Goal: Check status: Check status

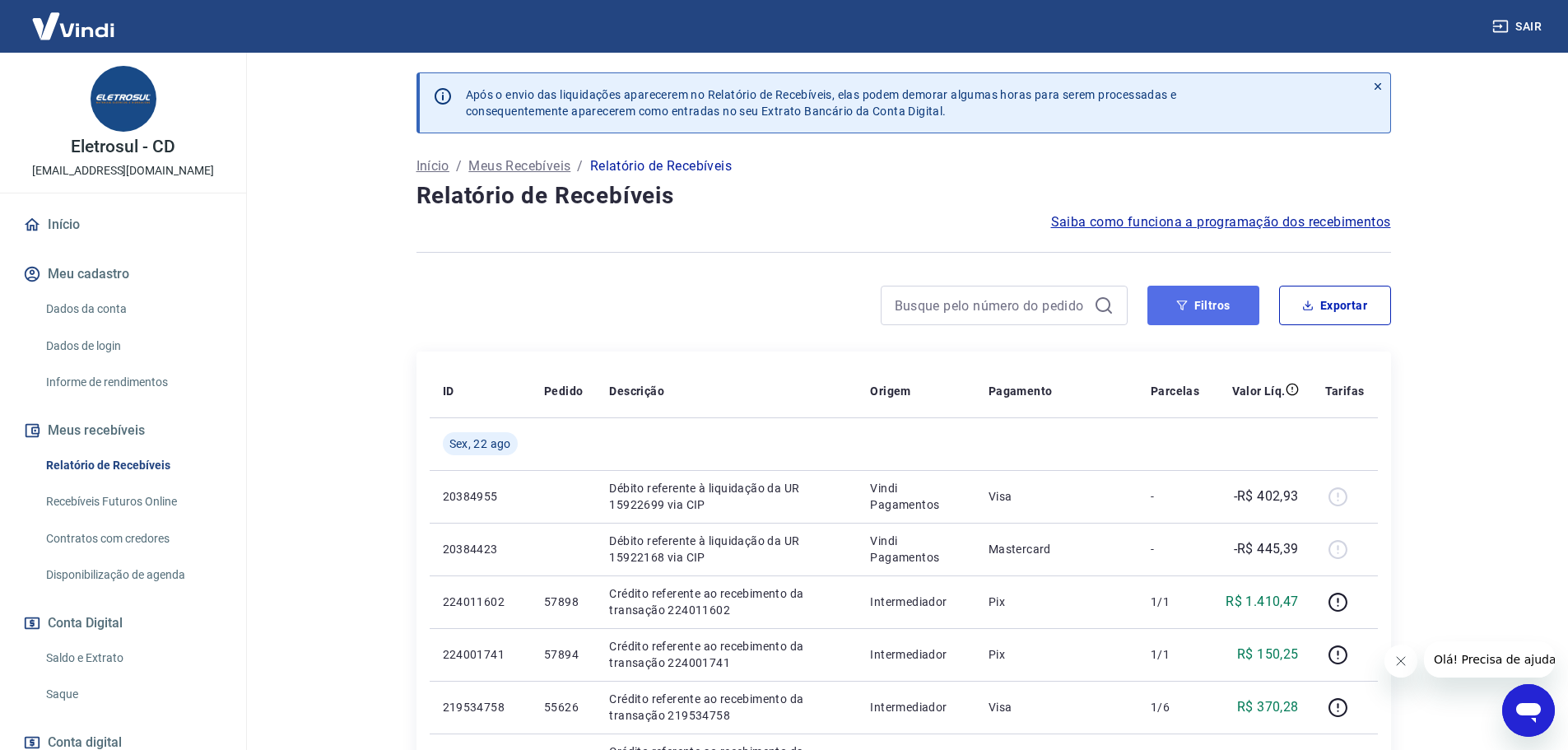
click at [1207, 294] on button "Filtros" at bounding box center [1203, 306] width 112 height 40
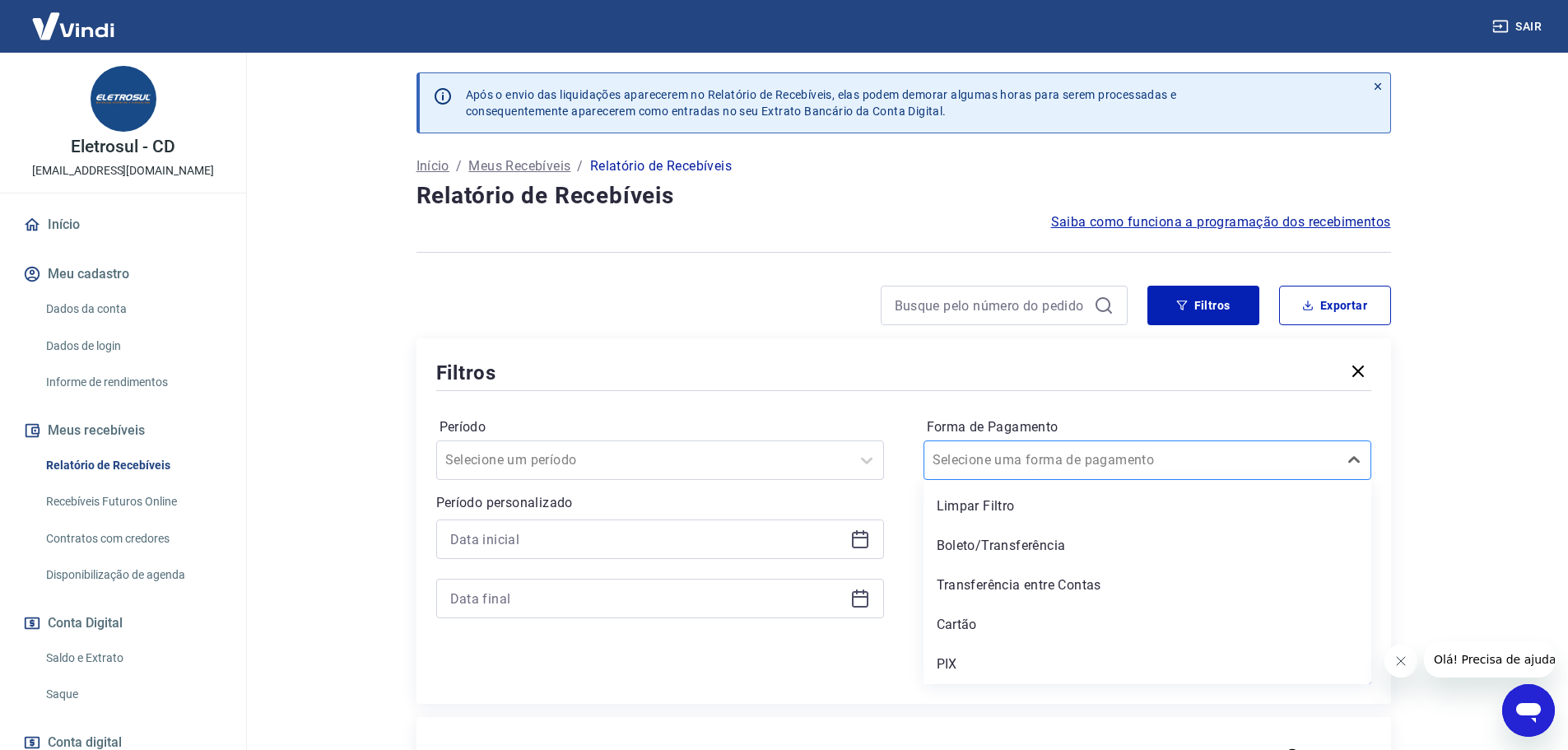
click at [995, 451] on input "Forma de Pagamento" at bounding box center [1015, 460] width 166 height 20
click at [961, 668] on div "PIX" at bounding box center [1148, 664] width 448 height 33
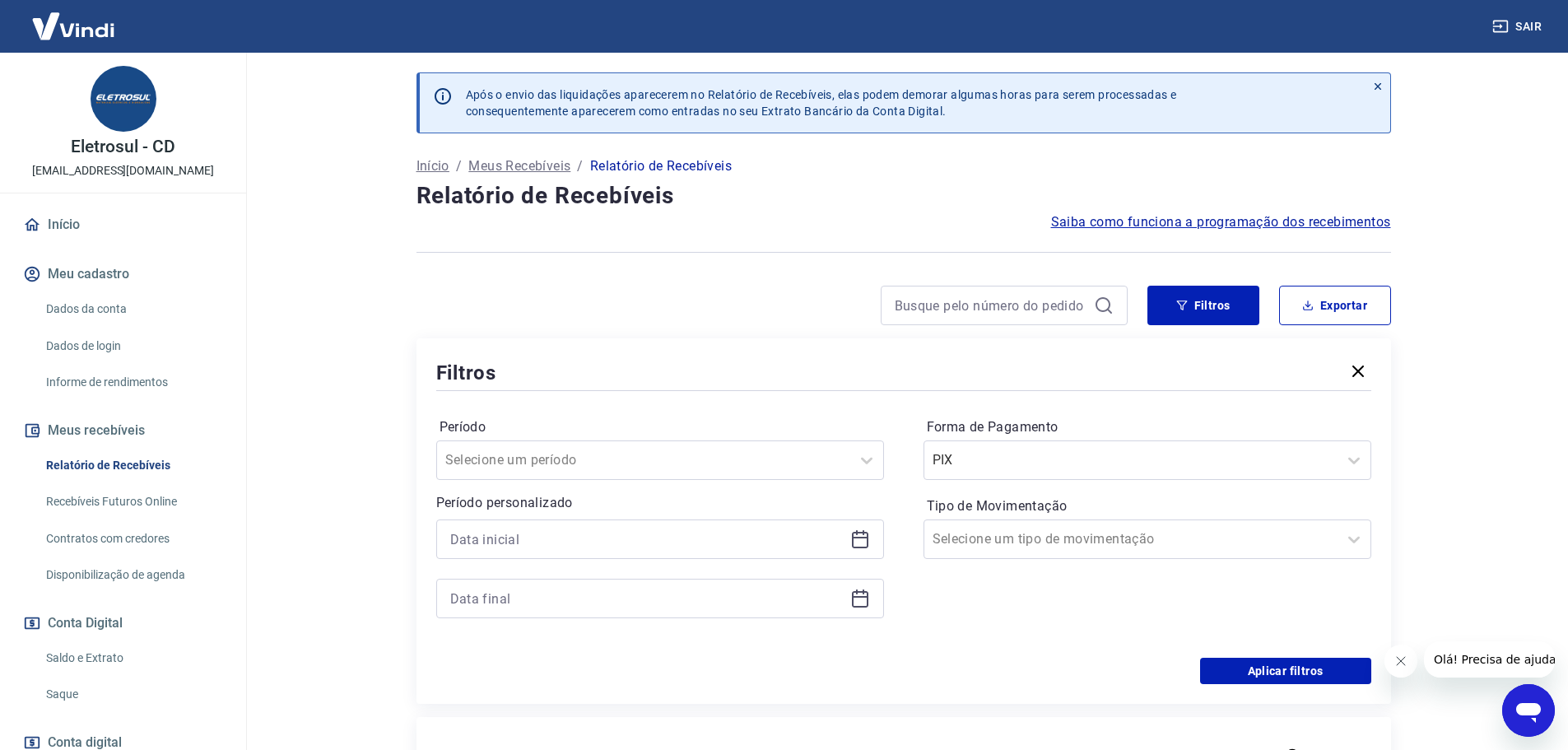
scroll to position [247, 0]
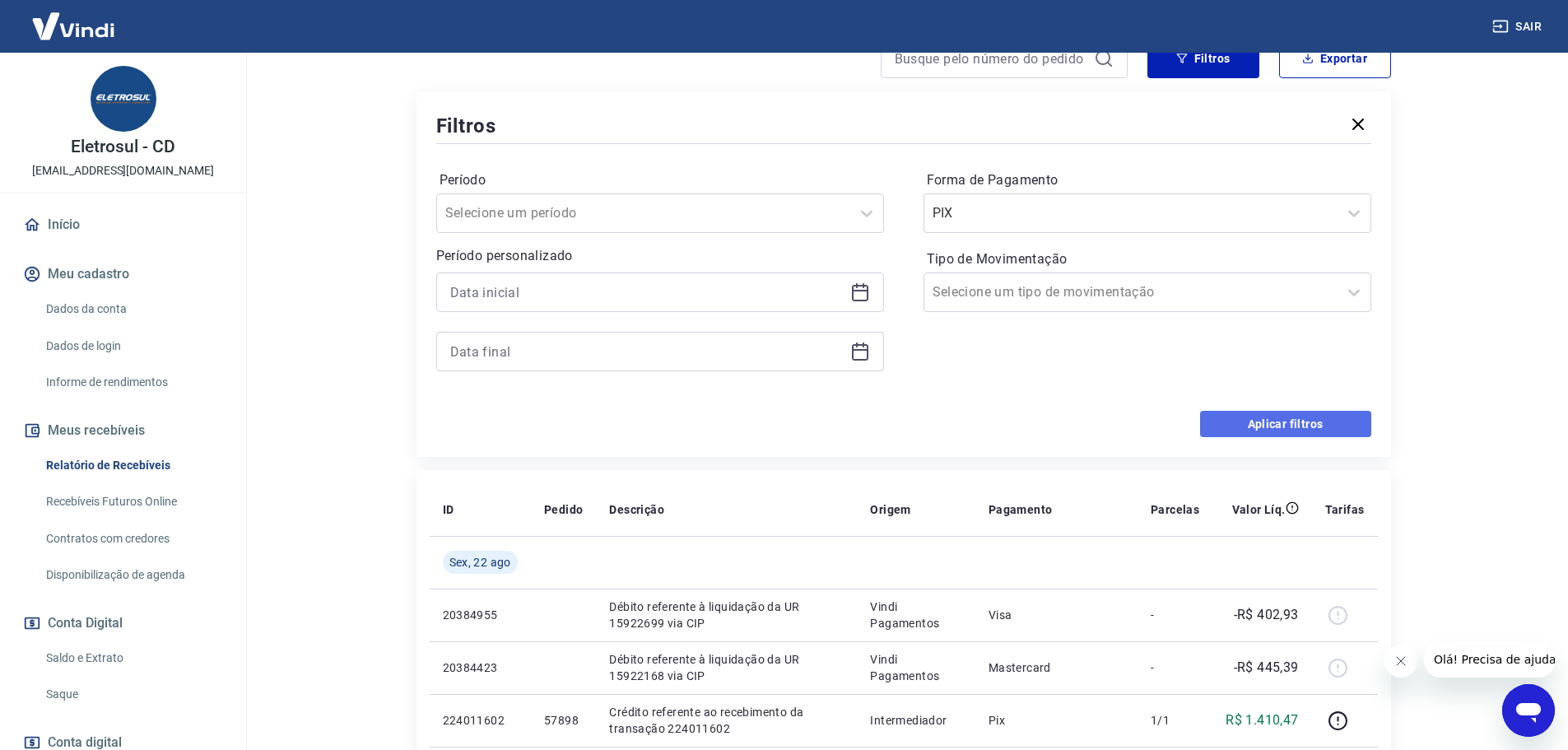
click at [1344, 429] on button "Aplicar filtros" at bounding box center [1285, 424] width 171 height 26
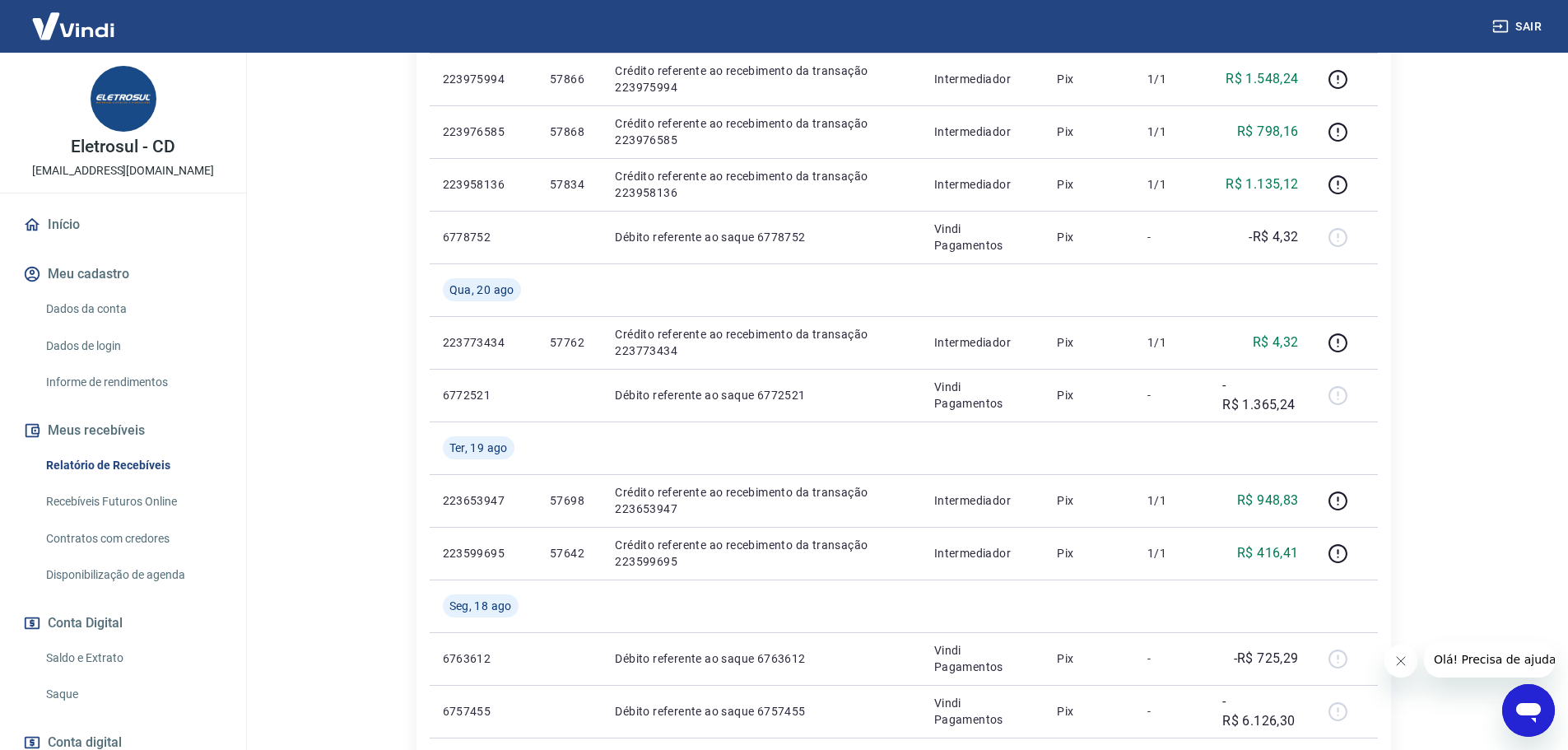
scroll to position [577, 0]
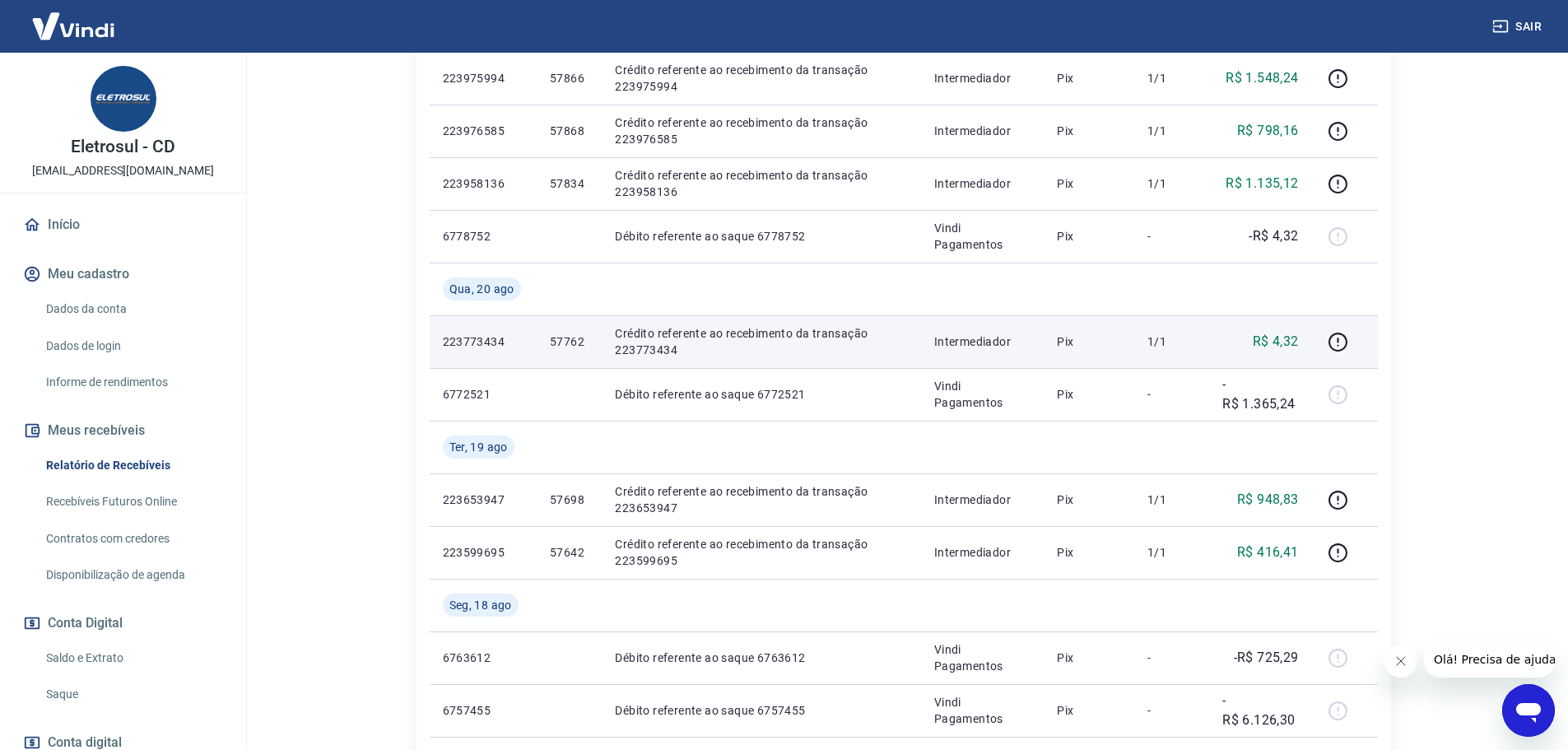
click at [565, 339] on p "57762" at bounding box center [568, 342] width 39 height 17
copy p "57762"
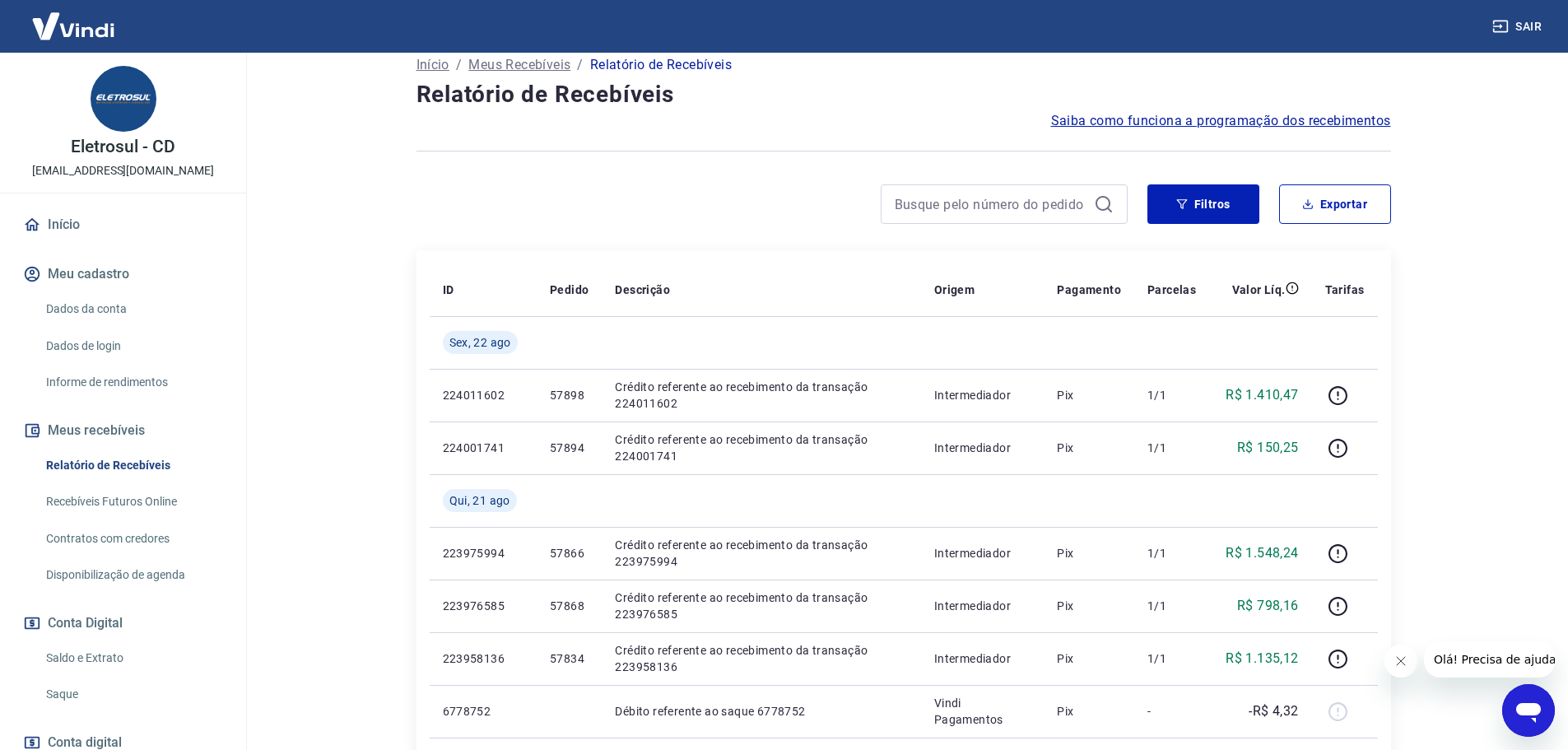
scroll to position [0, 0]
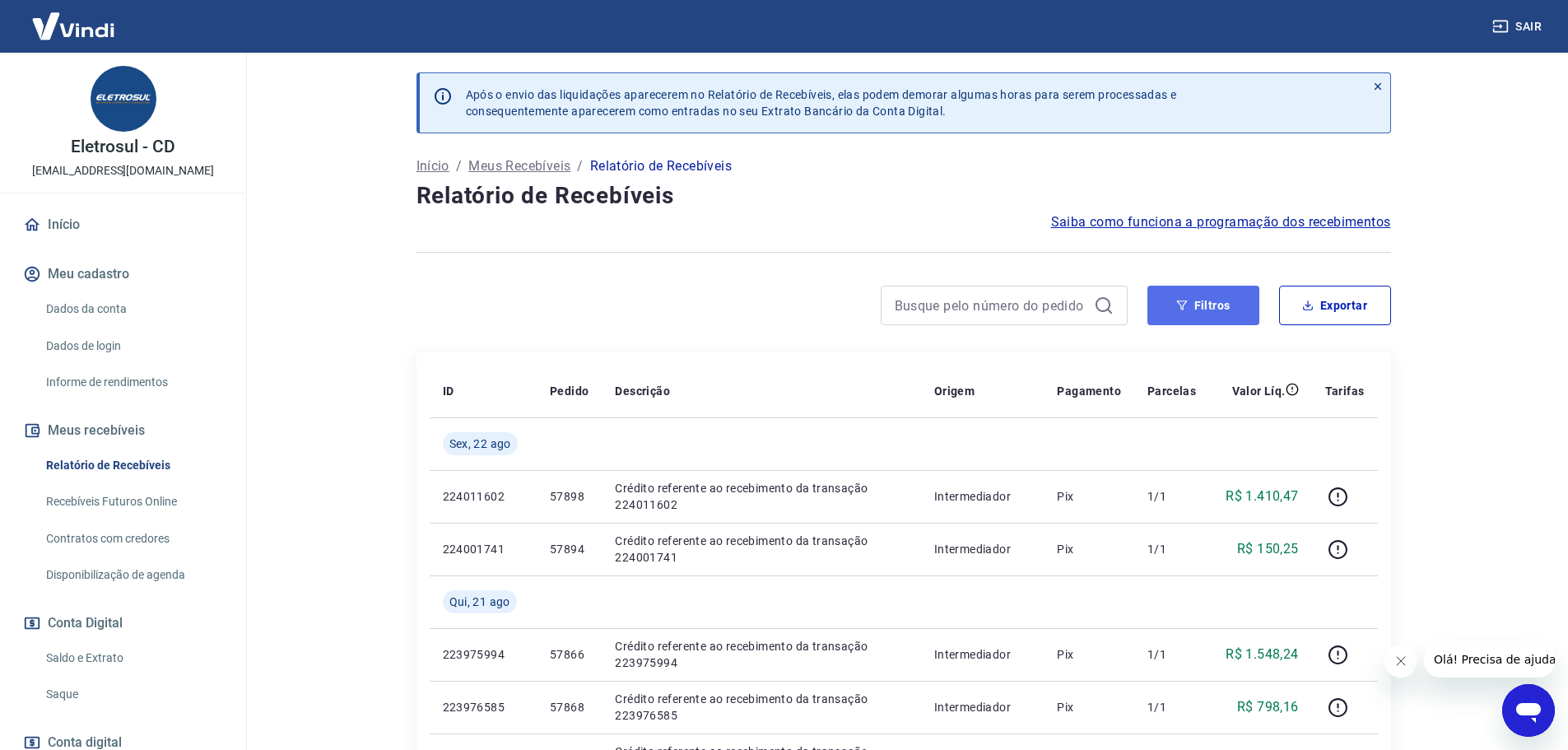
click at [1171, 307] on button "Filtros" at bounding box center [1203, 306] width 112 height 40
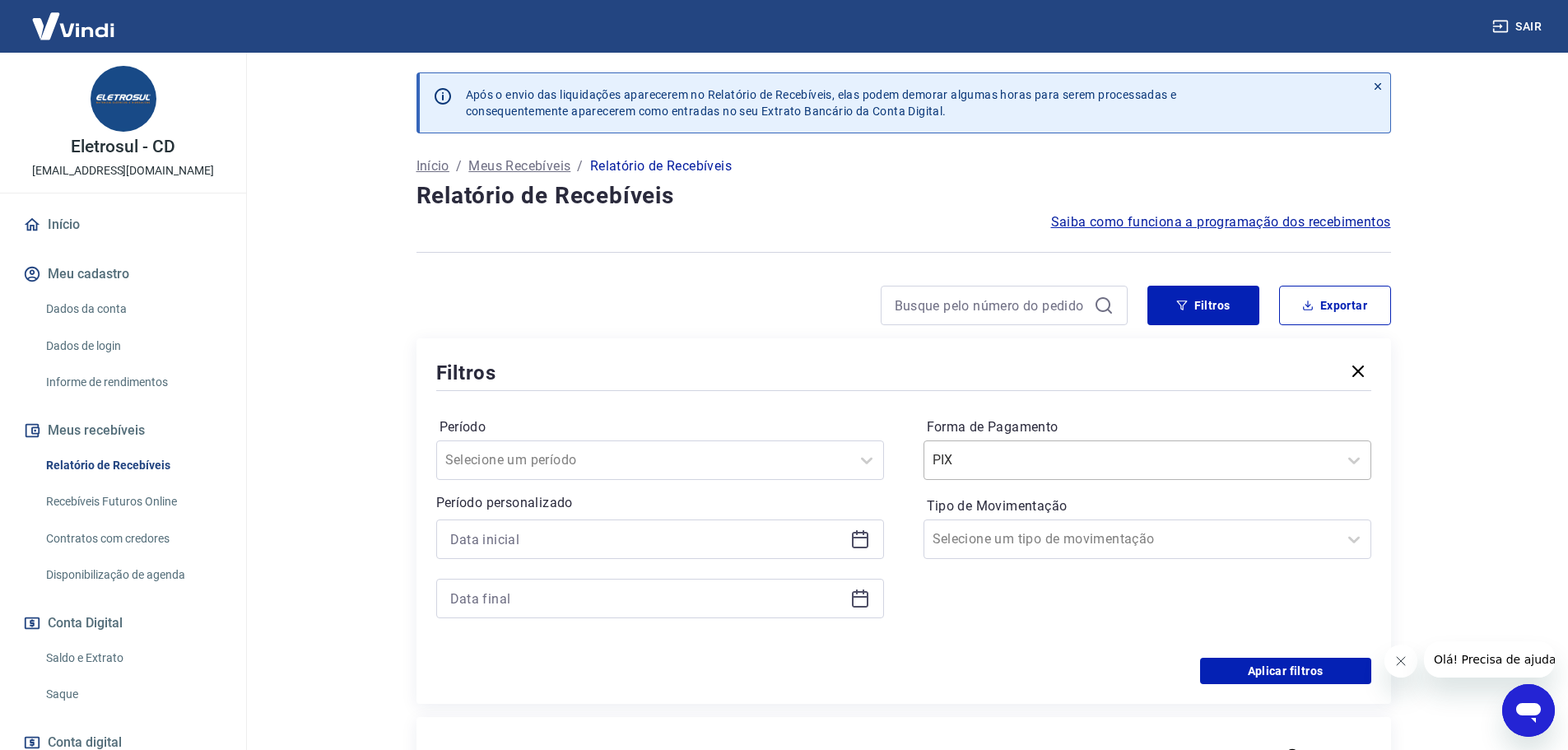
click at [974, 456] on input "Forma de Pagamento" at bounding box center [1015, 460] width 166 height 20
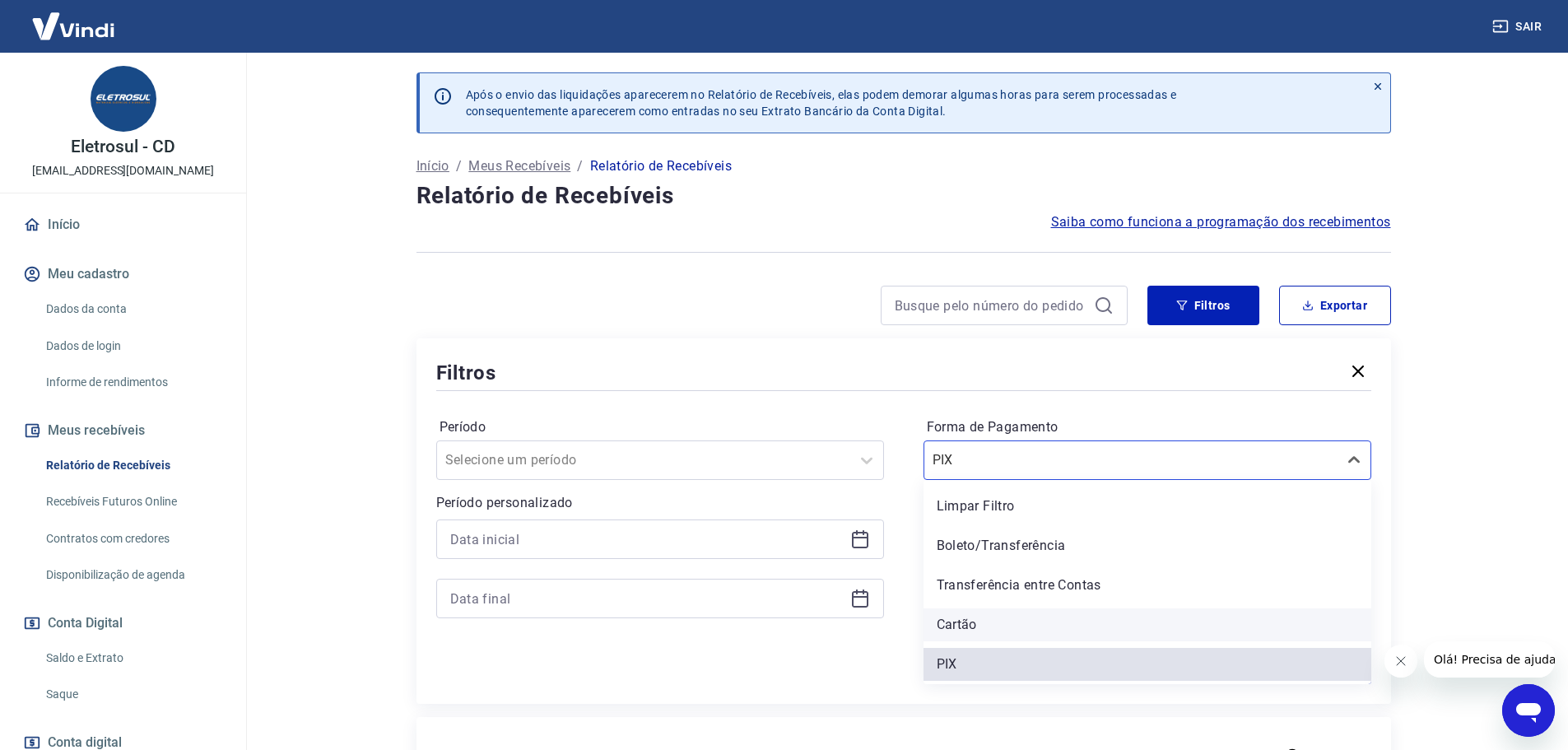
click at [983, 626] on div "Cartão" at bounding box center [1148, 625] width 448 height 33
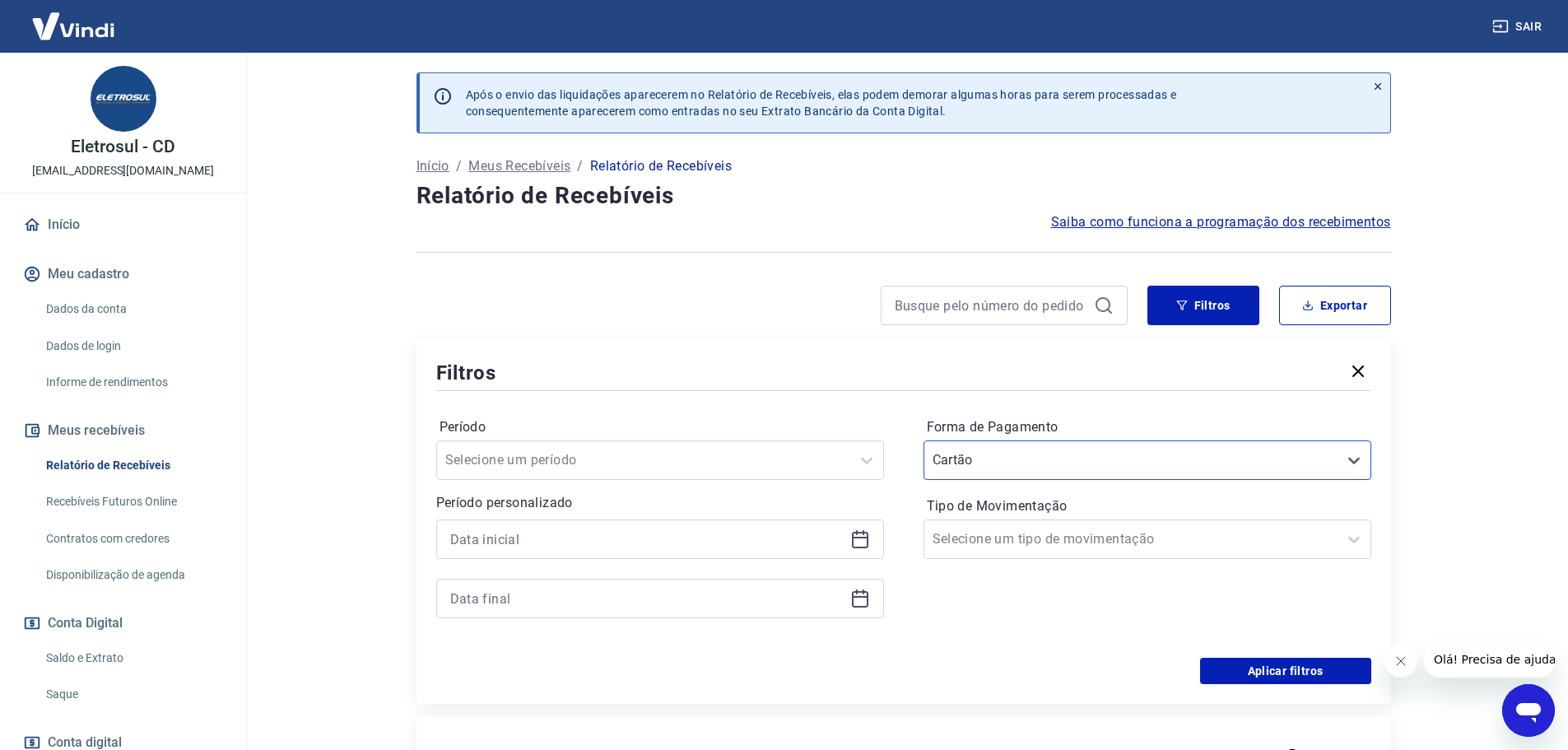
scroll to position [83, 0]
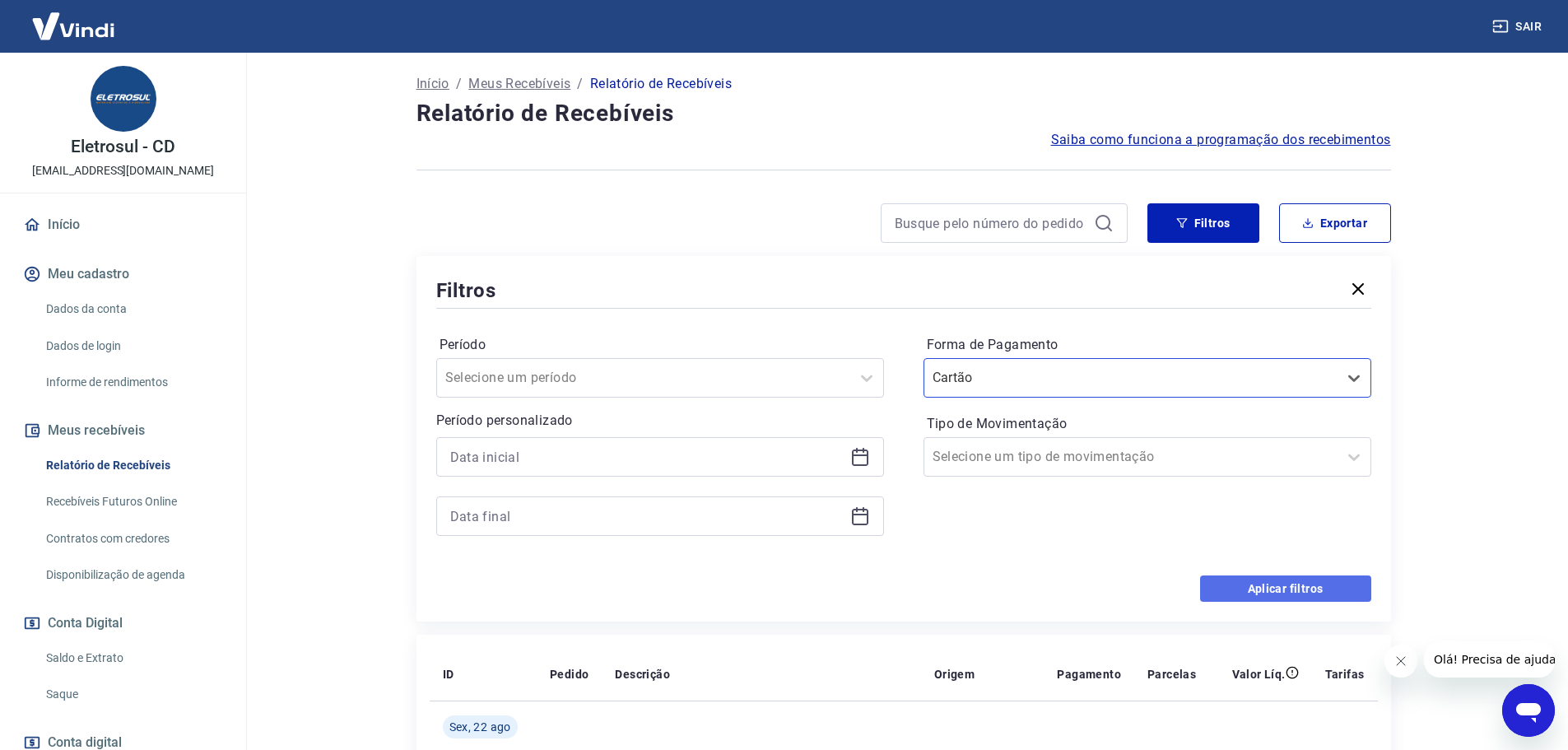
click at [1287, 583] on button "Aplicar filtros" at bounding box center [1285, 589] width 171 height 26
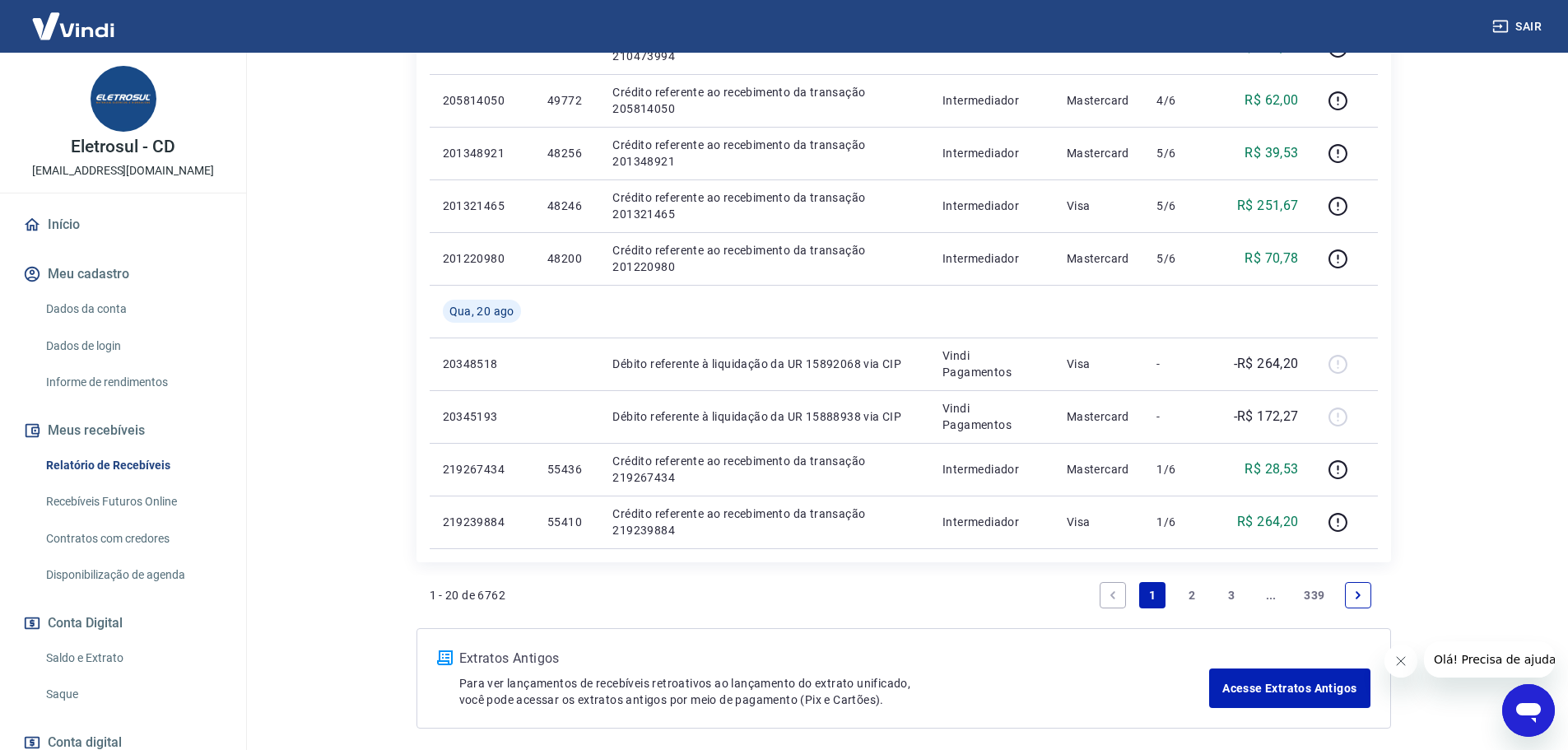
scroll to position [656, 0]
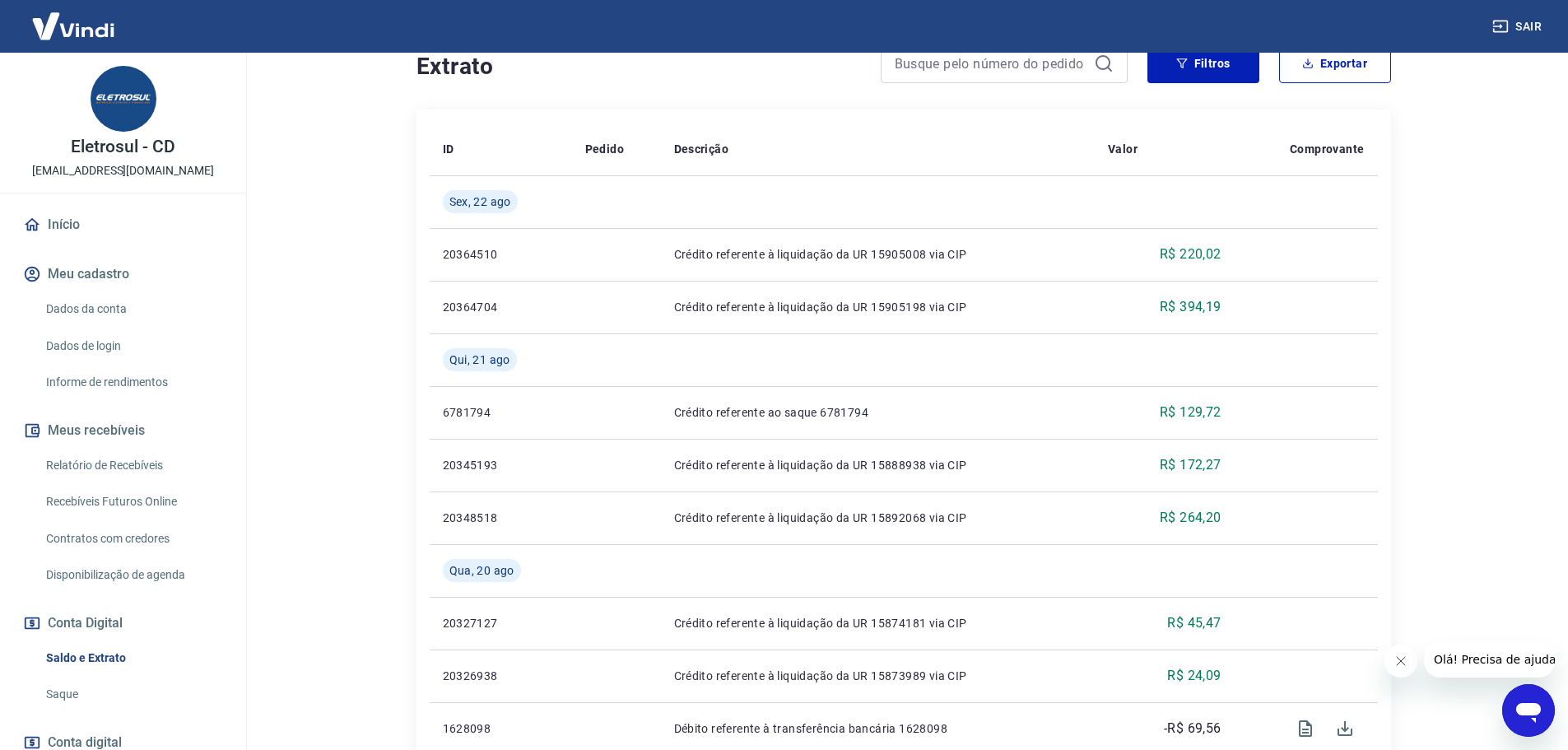
scroll to position [164, 0]
